Goal: Navigation & Orientation: Go to known website

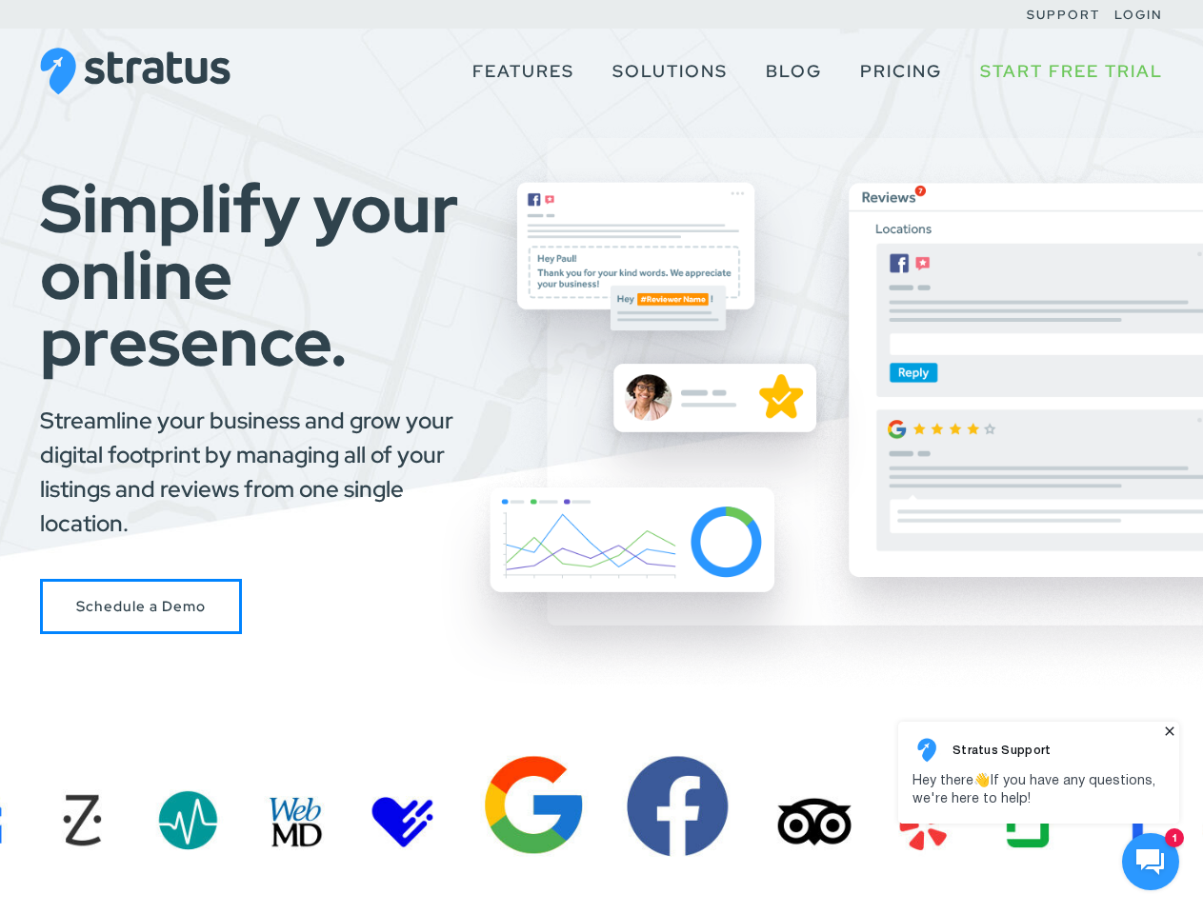
click at [601, 457] on div "Simplify your online presence. Streamline your business and grow your digital f…" at bounding box center [601, 405] width 1203 height 460
click at [1151, 862] on use at bounding box center [1150, 863] width 28 height 26
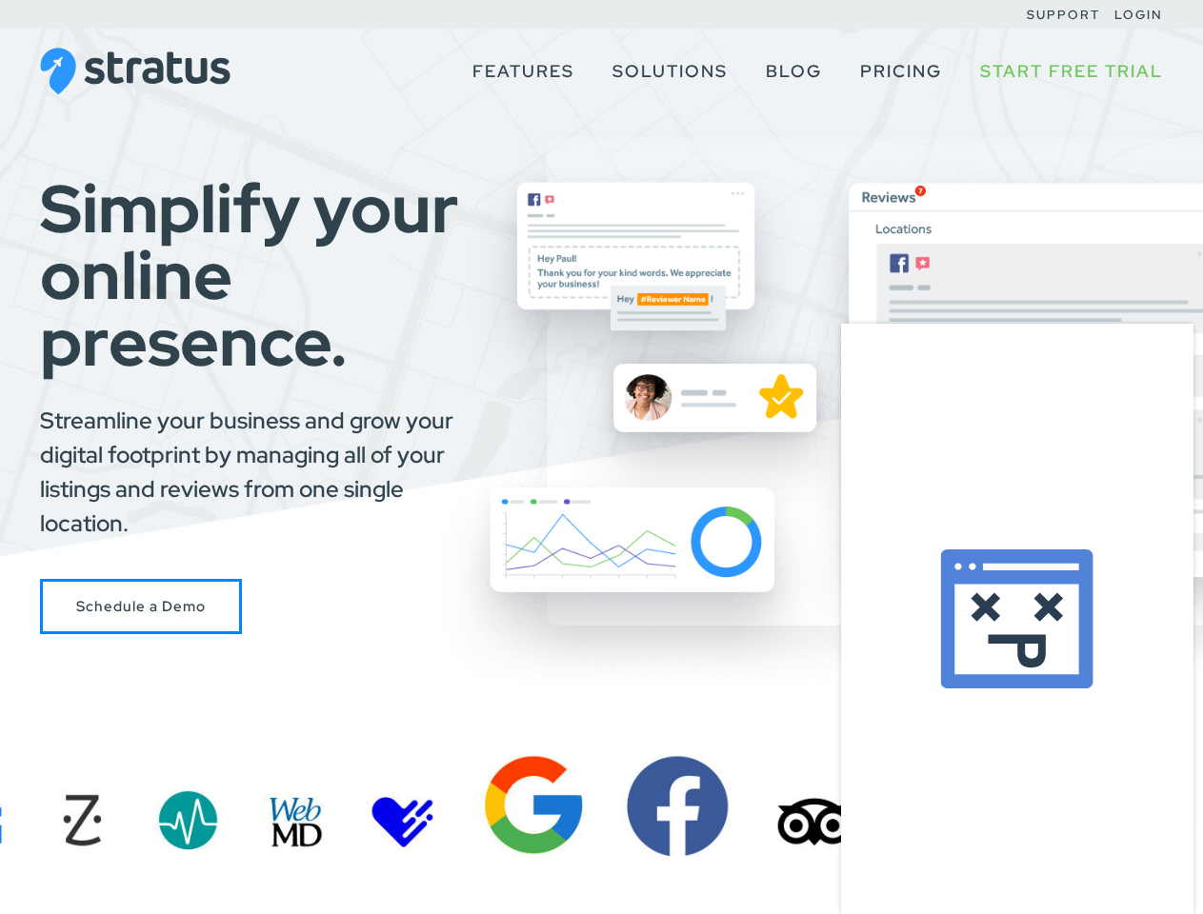
click at [1170, 731] on body at bounding box center [1019, 616] width 367 height 595
click at [1038, 772] on div at bounding box center [1017, 619] width 352 height 591
